Goal: Information Seeking & Learning: Learn about a topic

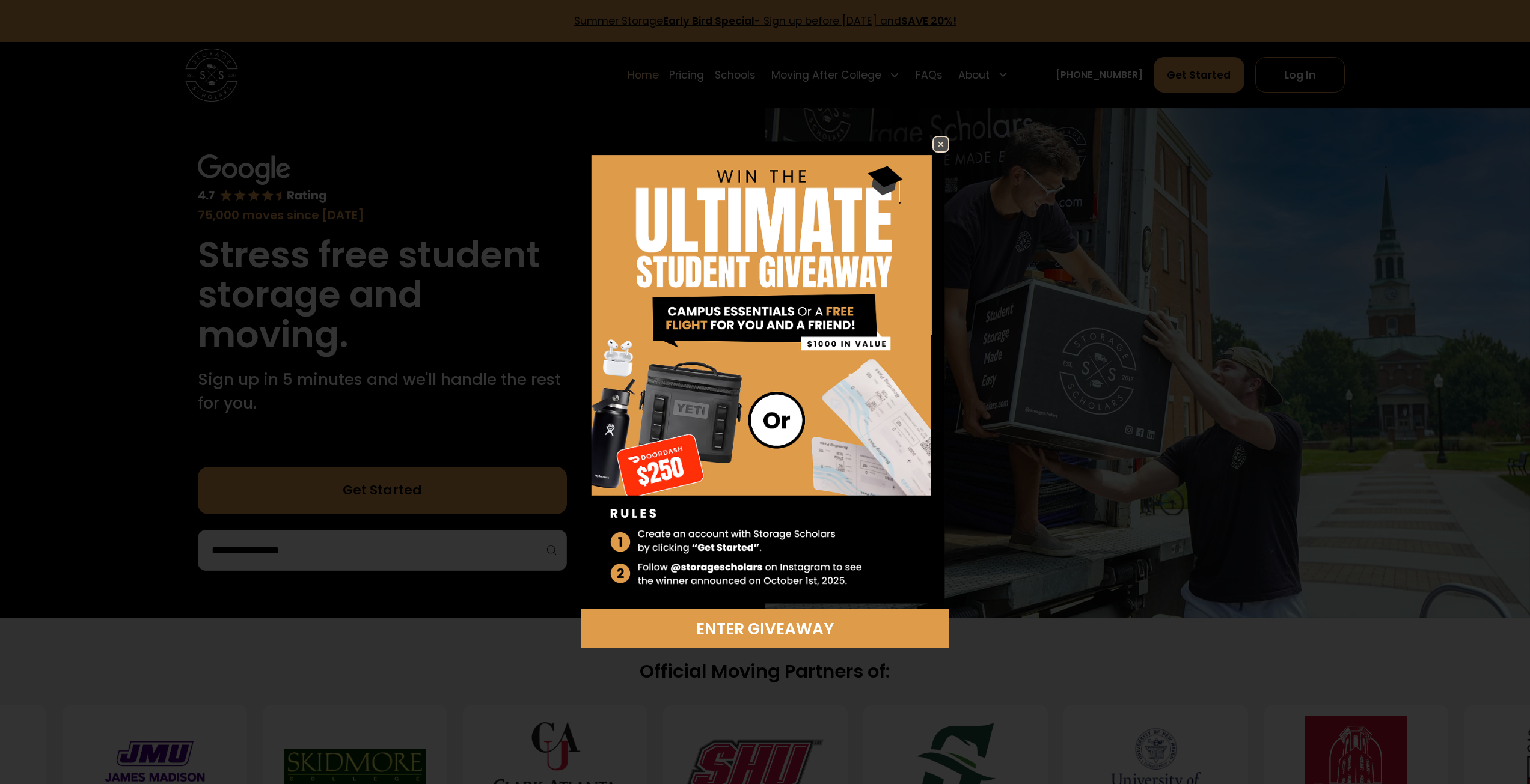
click at [938, 144] on img at bounding box center [941, 144] width 14 height 14
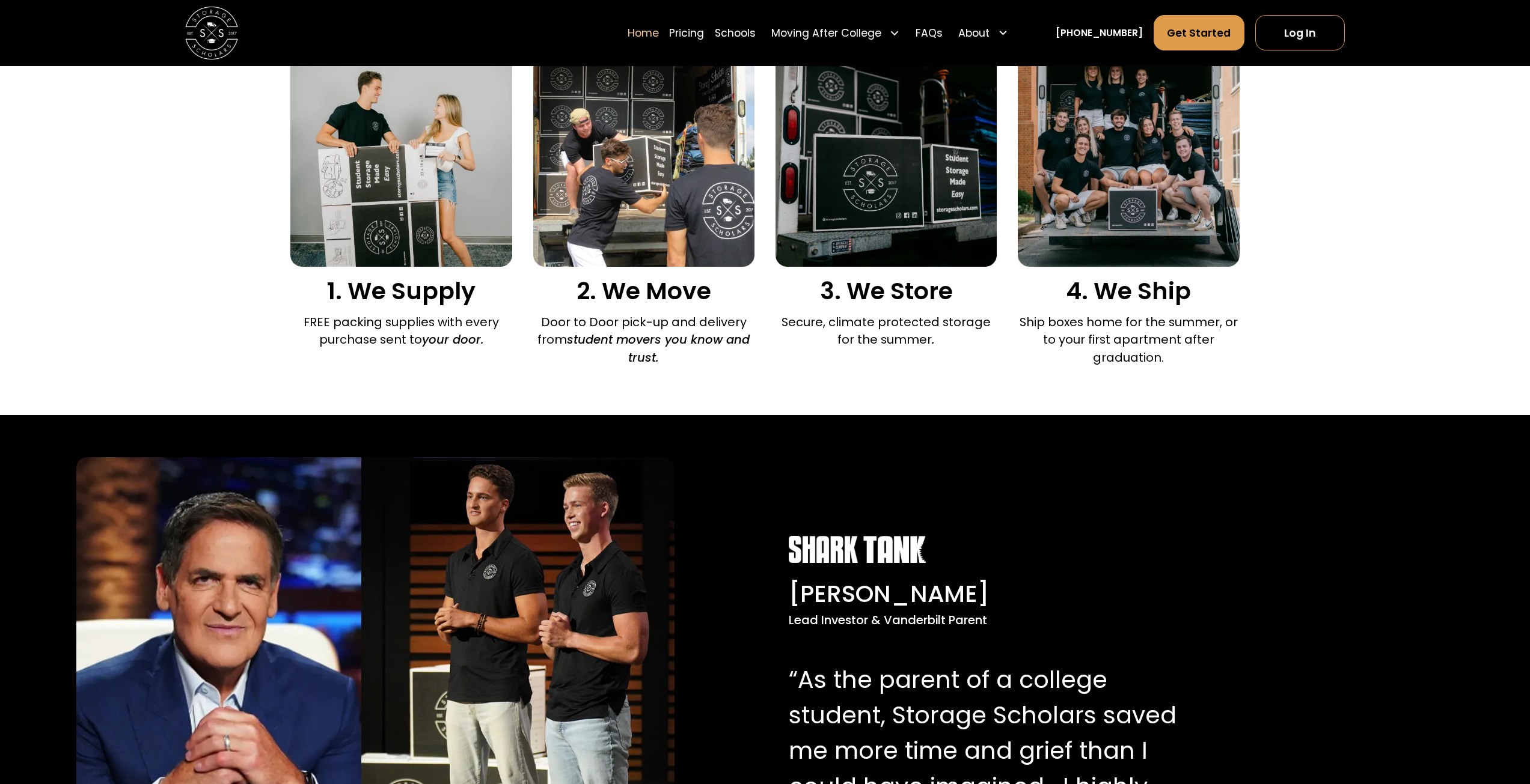
scroll to position [961, 0]
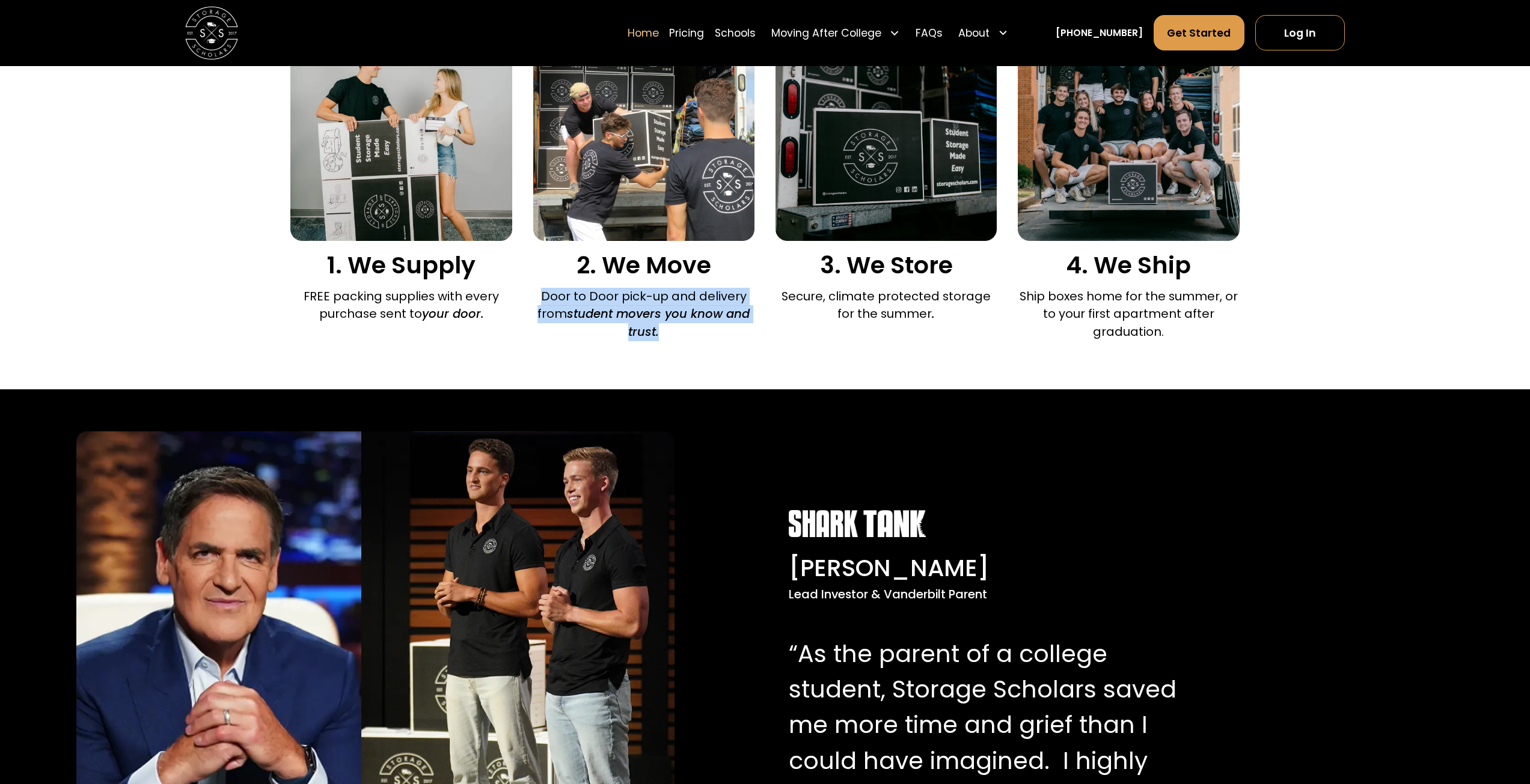
drag, startPoint x: 546, startPoint y: 299, endPoint x: 684, endPoint y: 334, distance: 142.4
click at [684, 334] on p "Door to Door pick-up and delivery from student movers you know and trust." at bounding box center [643, 315] width 221 height 54
copy p "Door to Door pick-up and delivery from student movers you know and trust."
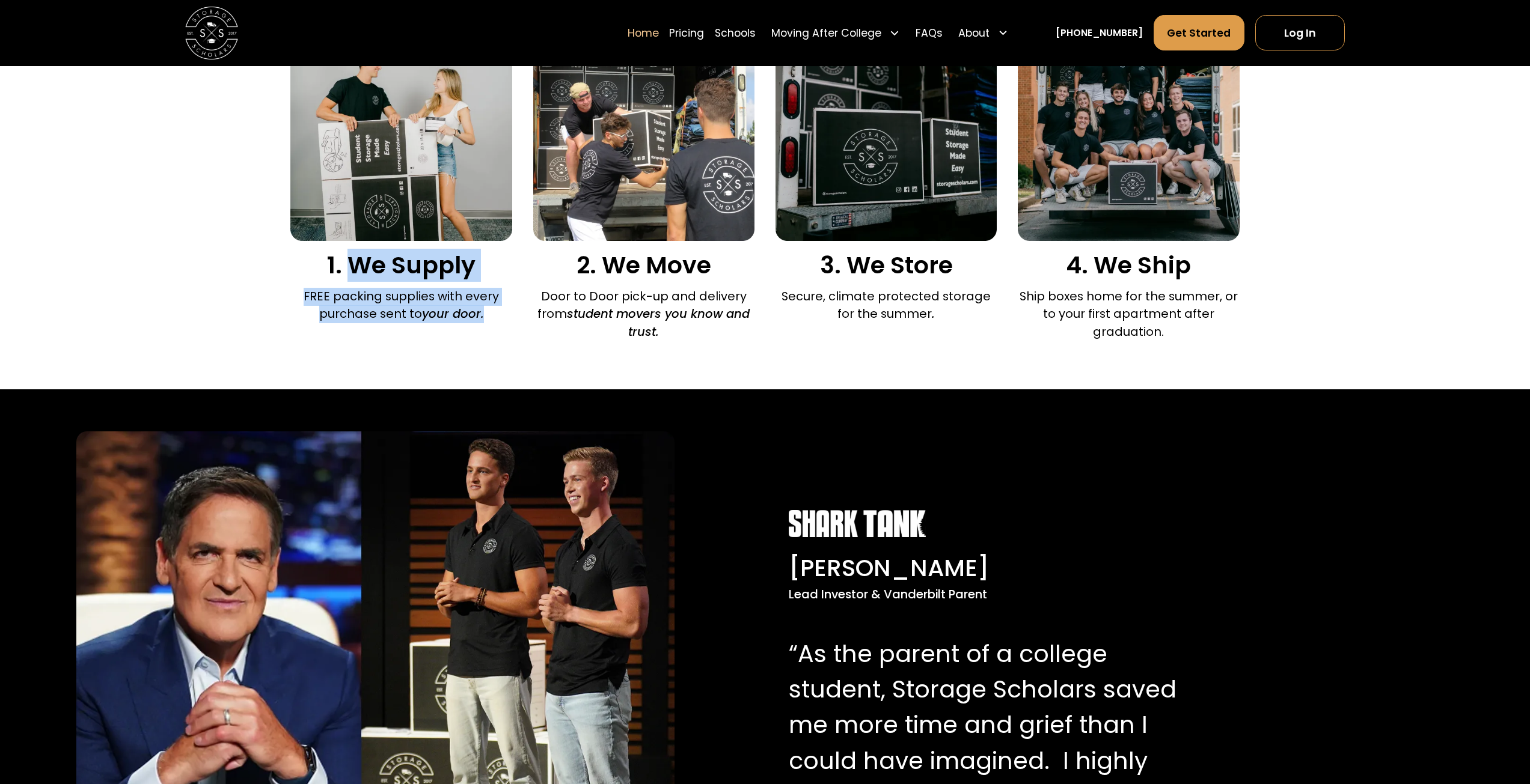
drag, startPoint x: 351, startPoint y: 266, endPoint x: 463, endPoint y: 292, distance: 115.0
click at [501, 322] on div "1. We Supply FREE packing supplies with every purchase sent to your door." at bounding box center [400, 174] width 221 height 309
copy div "We Supply FREE packing supplies with every purchase sent to your door."
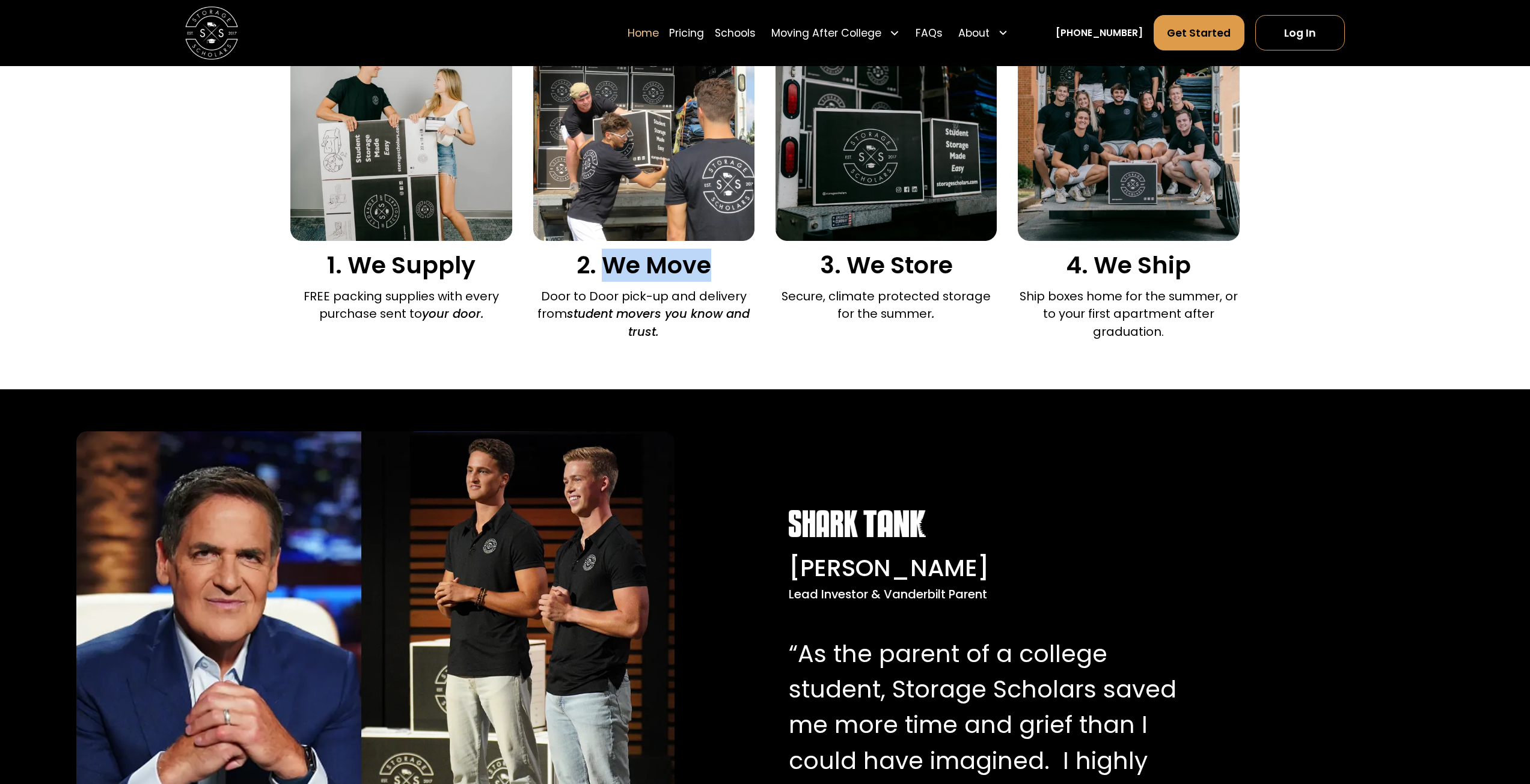
drag, startPoint x: 605, startPoint y: 264, endPoint x: 716, endPoint y: 267, distance: 111.0
click at [716, 267] on h3 "2. We Move" at bounding box center [643, 265] width 221 height 28
copy h3 "We Move"
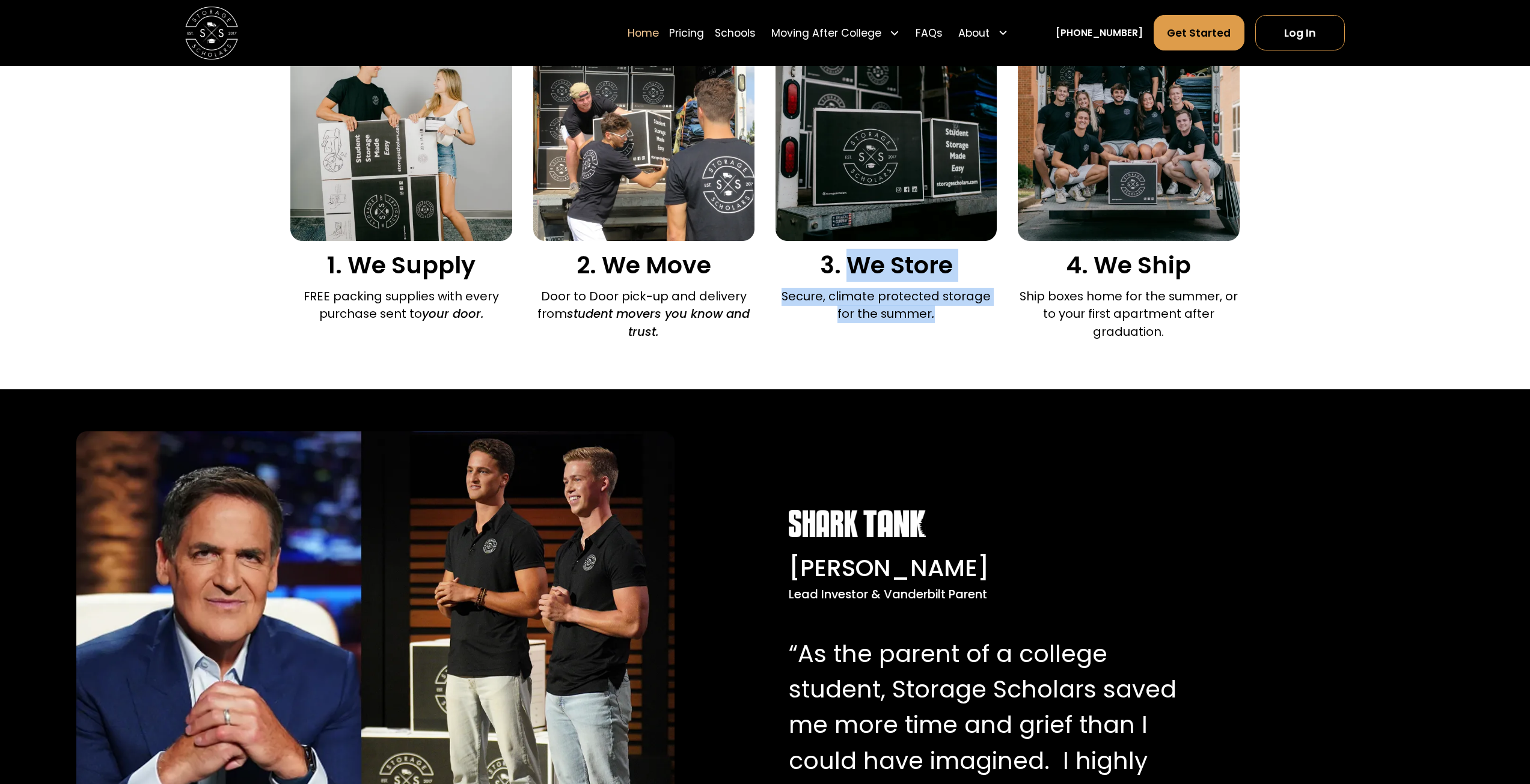
drag, startPoint x: 851, startPoint y: 264, endPoint x: 980, endPoint y: 323, distance: 141.9
click at [980, 323] on div "3. We Store Secure, climate protected storage for the summer ." at bounding box center [886, 174] width 221 height 309
copy div "We Store Secure, climate protected storage for the summer ."
click at [1158, 321] on p "Ship boxes home for the summer, or to your first apartment after graduation." at bounding box center [1127, 315] width 221 height 54
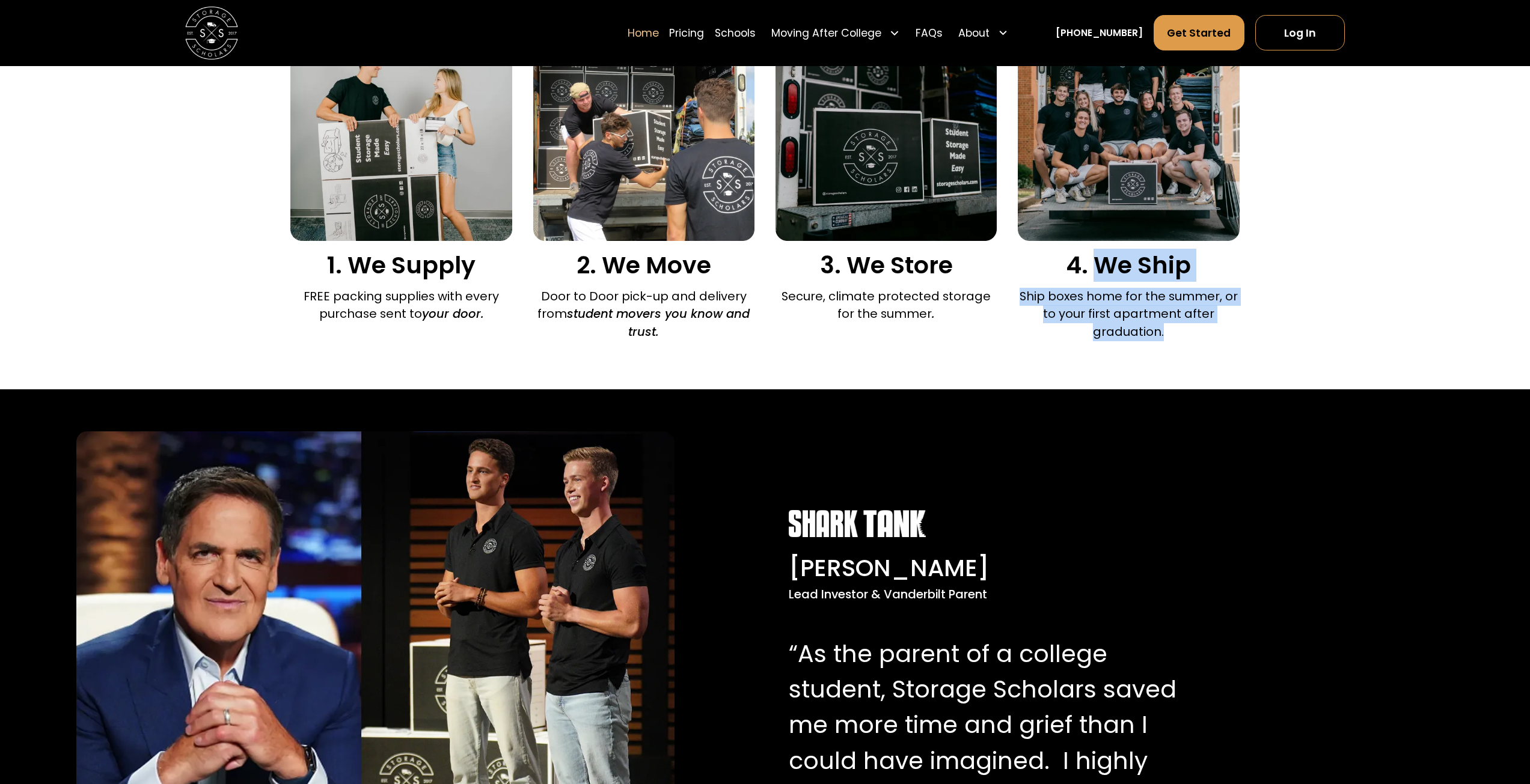
drag, startPoint x: 1096, startPoint y: 264, endPoint x: 1178, endPoint y: 331, distance: 105.9
click at [1178, 331] on div "4. We Ship Ship boxes home for the summer, or to your first apartment after gra…" at bounding box center [1127, 183] width 221 height 327
copy div "We Ship Ship boxes home for the summer, or to your first apartment after gradua…"
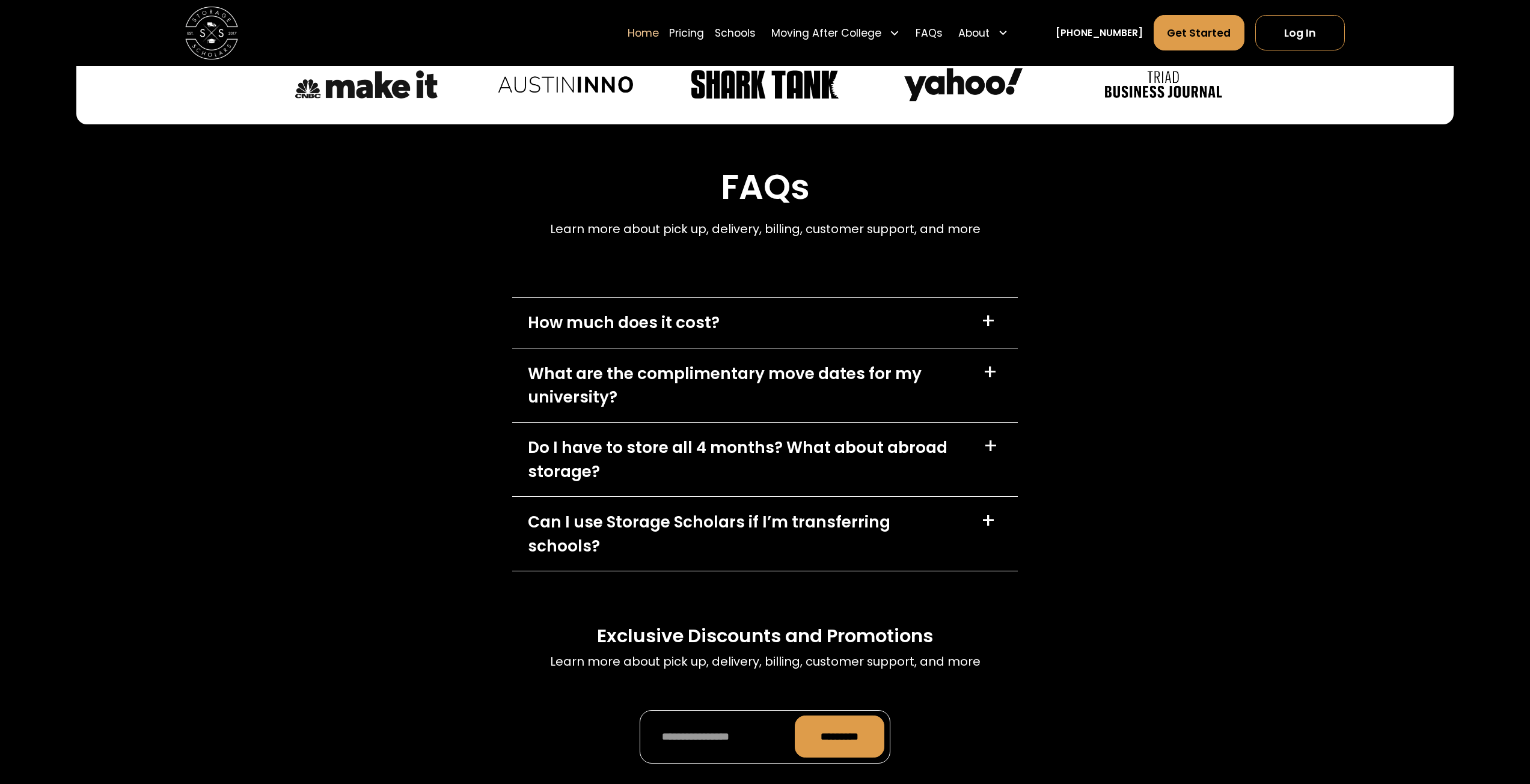
scroll to position [3766, 0]
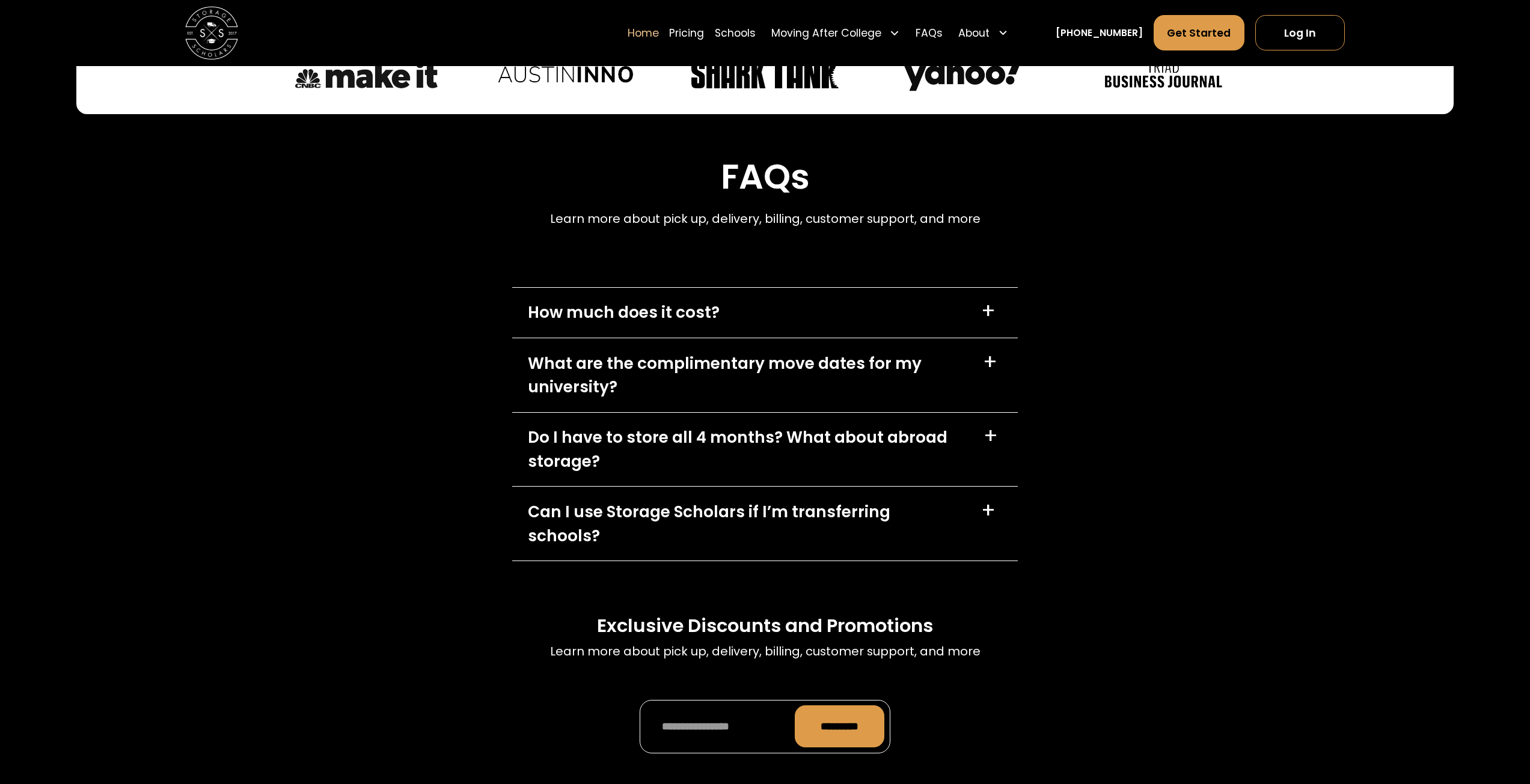
click at [992, 516] on div "+" at bounding box center [988, 510] width 14 height 21
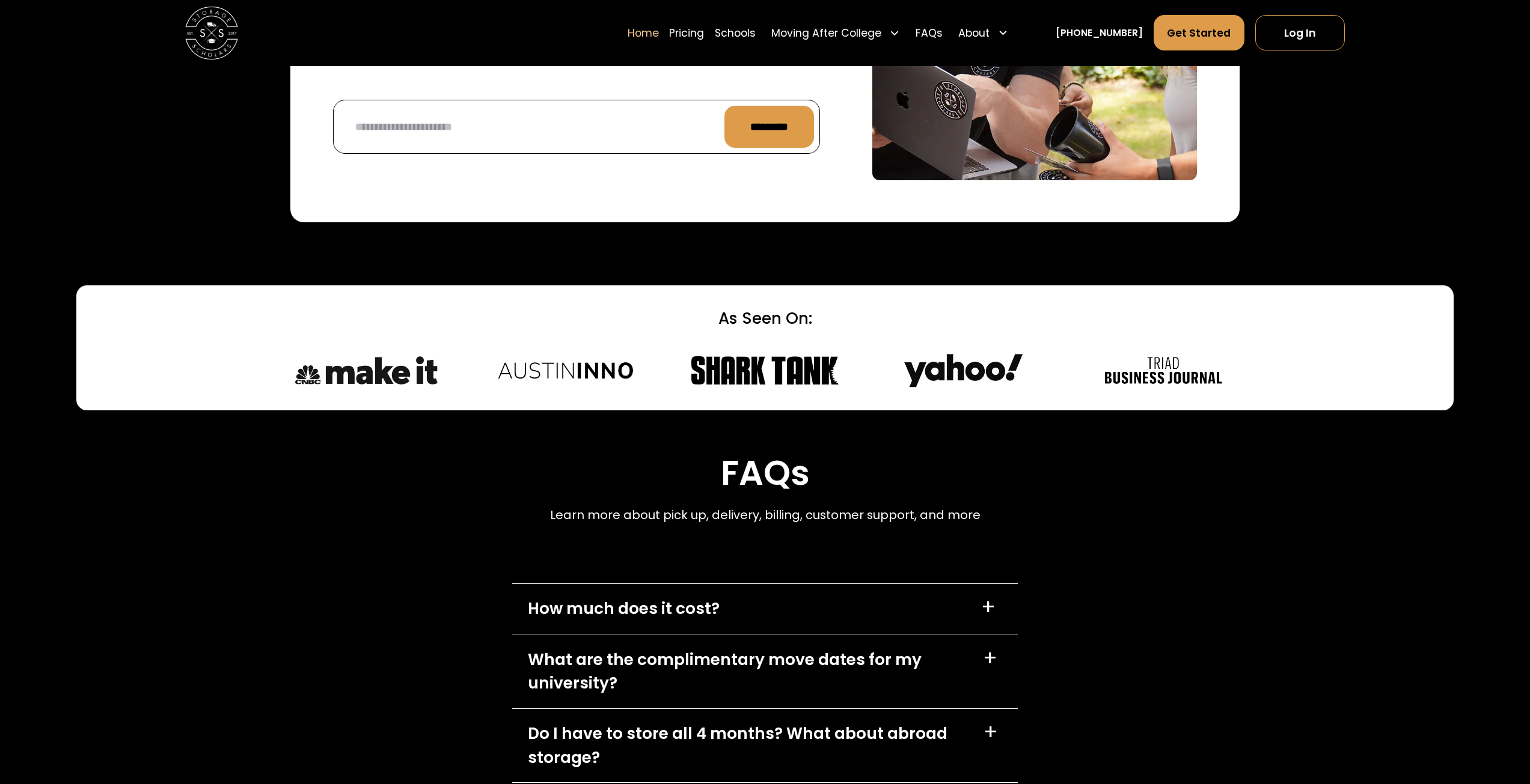
scroll to position [3124, 0]
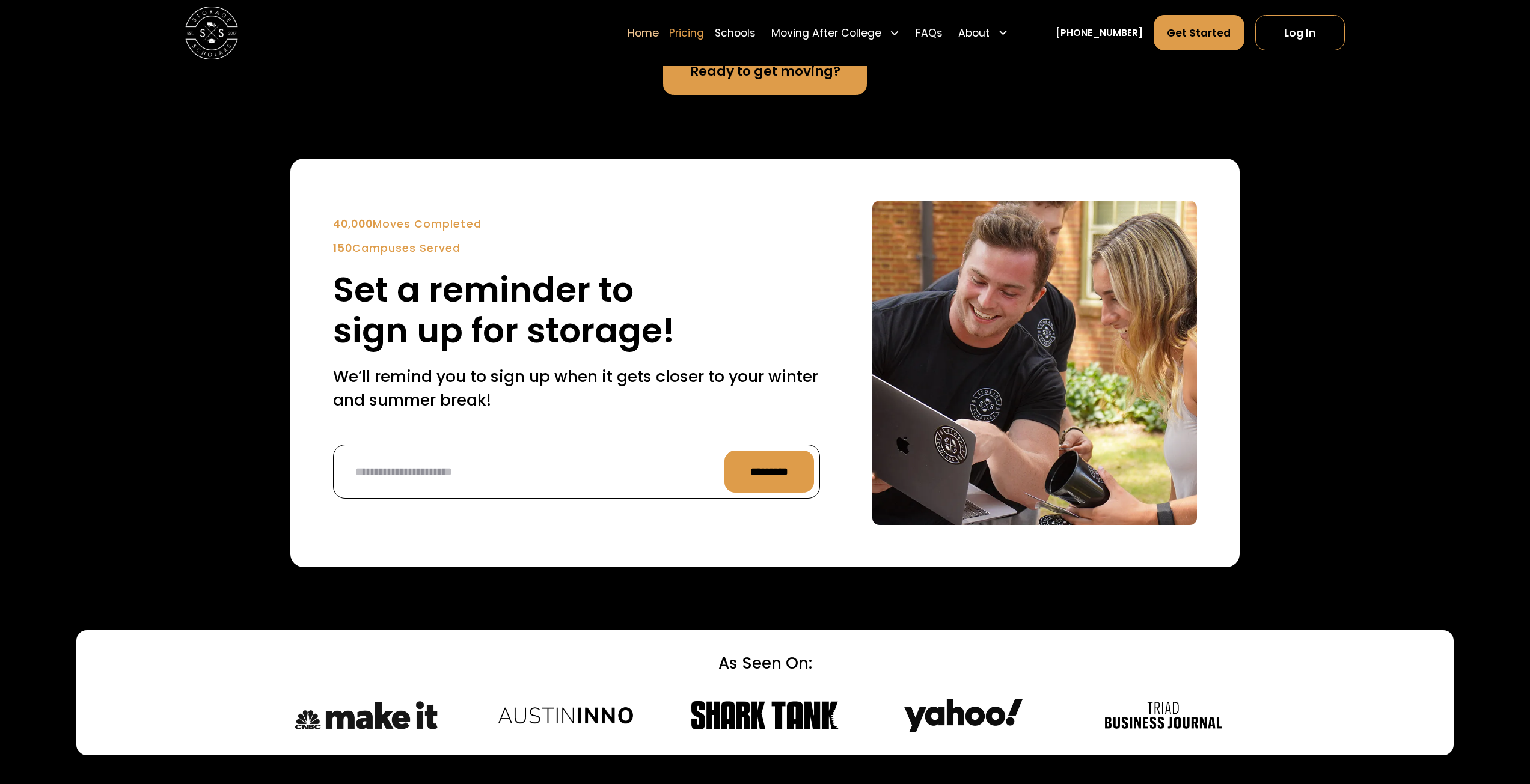
click at [700, 28] on link "Pricing" at bounding box center [686, 33] width 35 height 37
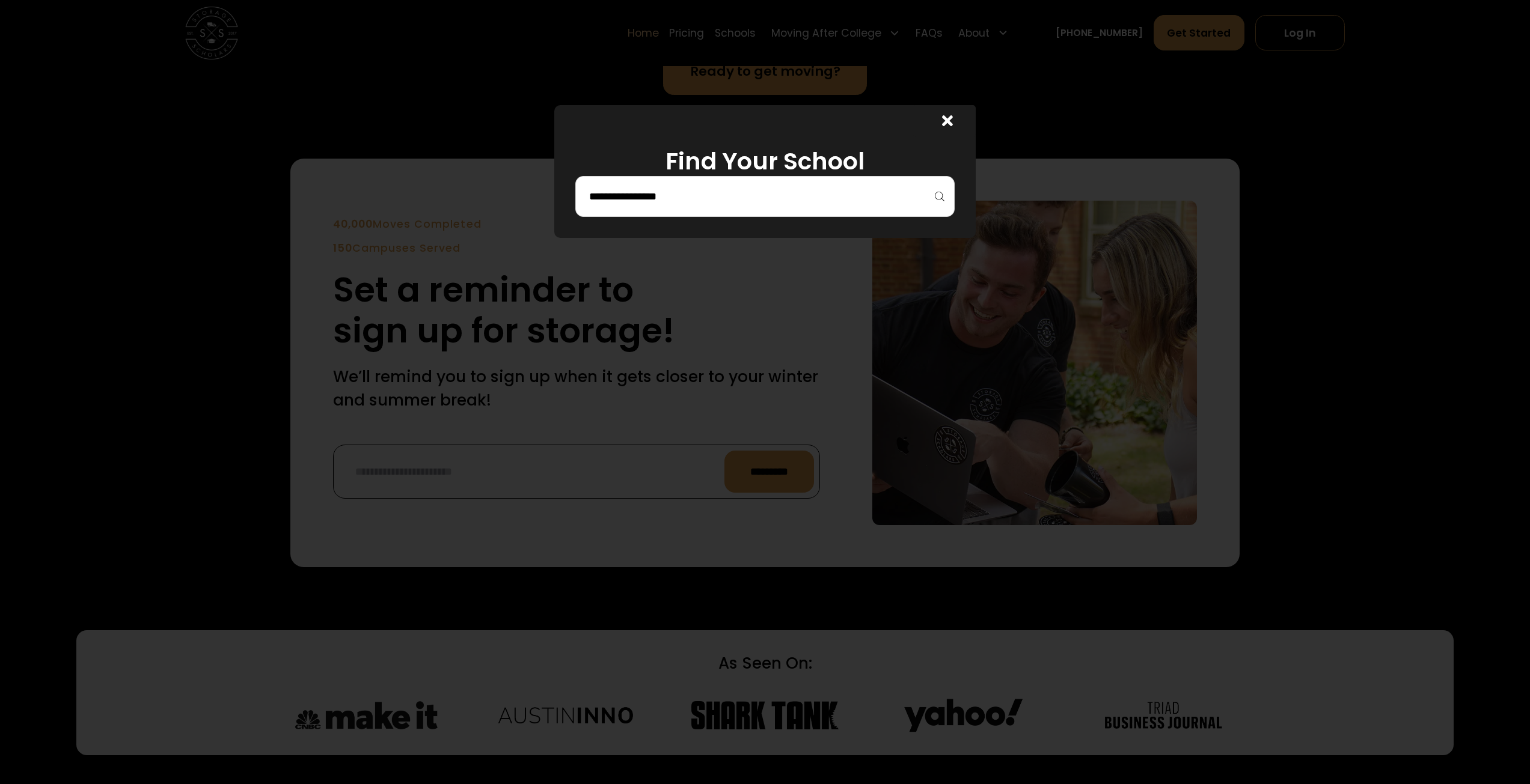
click at [957, 122] on div at bounding box center [943, 121] width 63 height 32
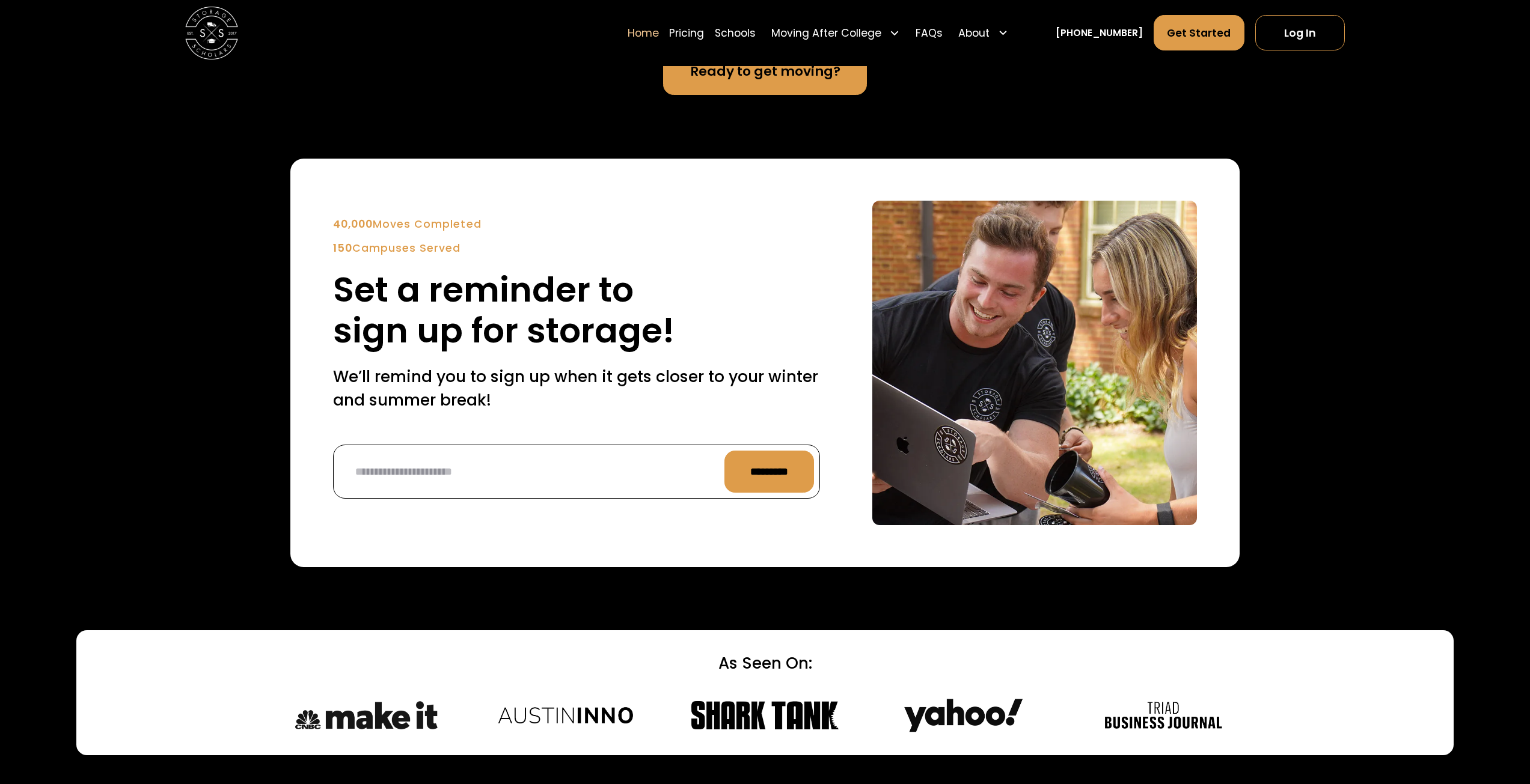
click at [659, 33] on link "Home" at bounding box center [643, 33] width 31 height 37
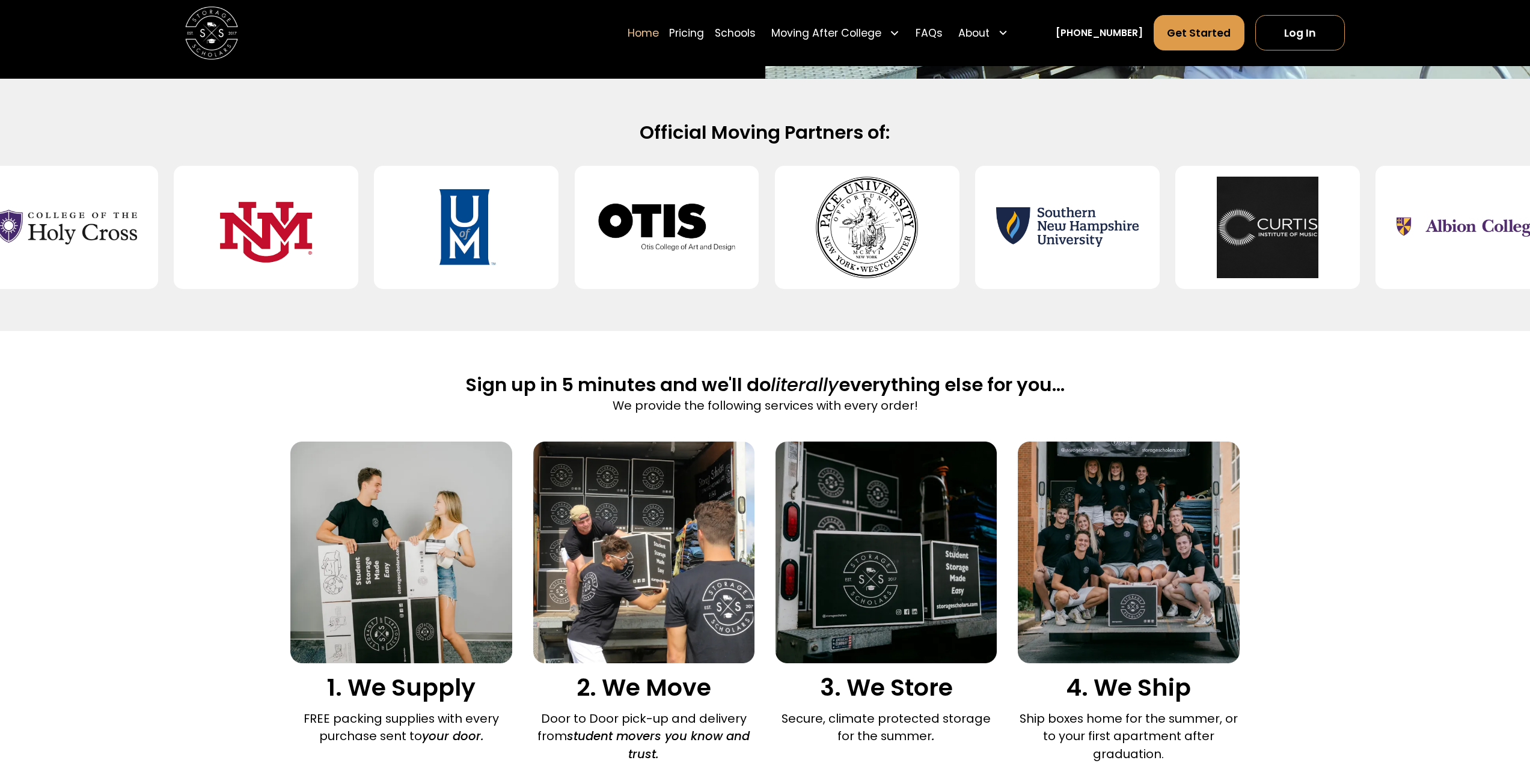
scroll to position [560, 0]
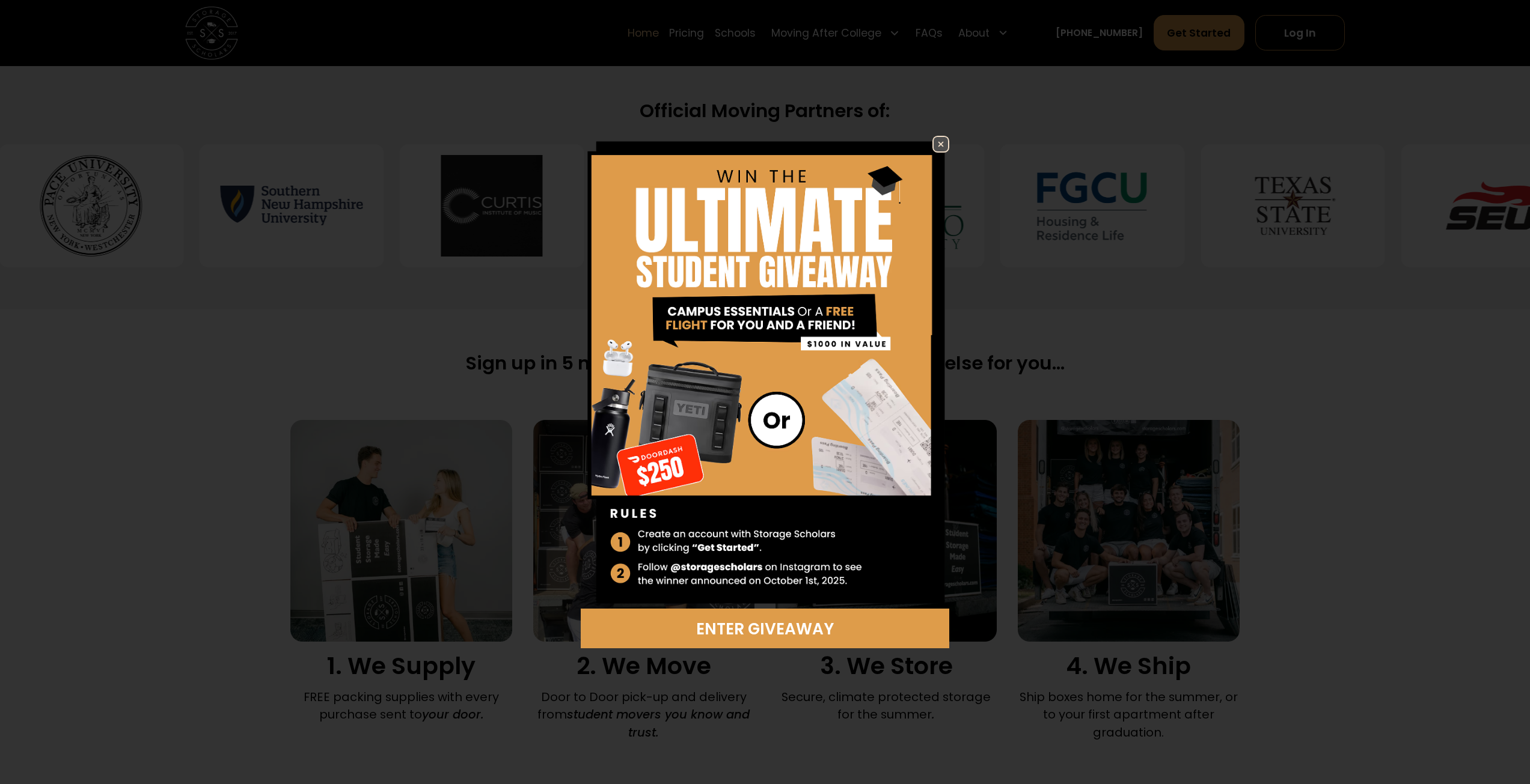
click at [941, 141] on img at bounding box center [941, 144] width 14 height 14
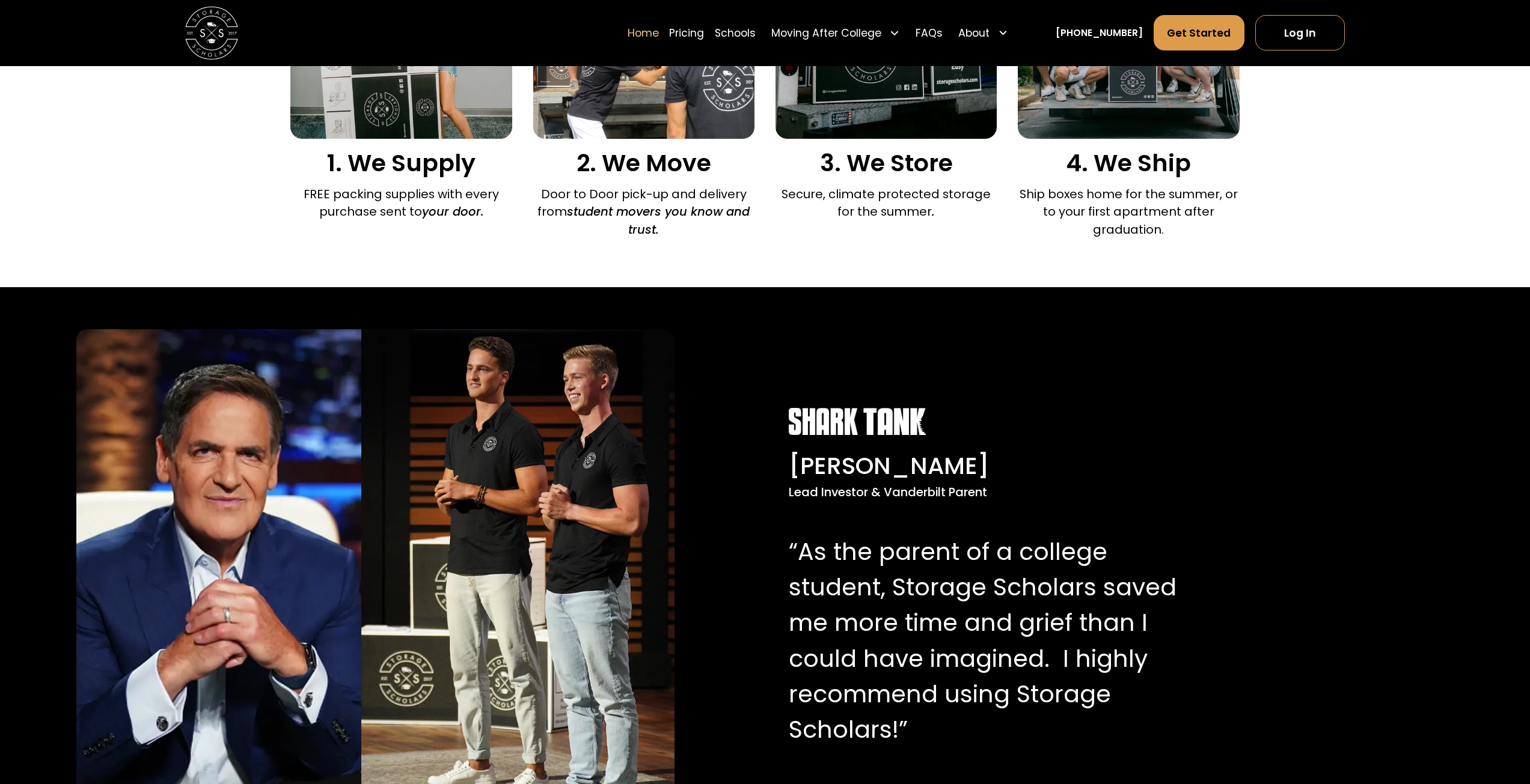
scroll to position [1122, 0]
